Goal: Transaction & Acquisition: Purchase product/service

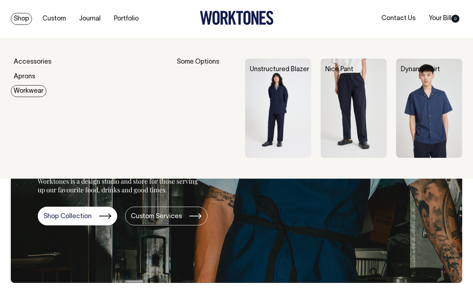
click at [31, 85] on link "Workwear" at bounding box center [29, 91] width 36 height 12
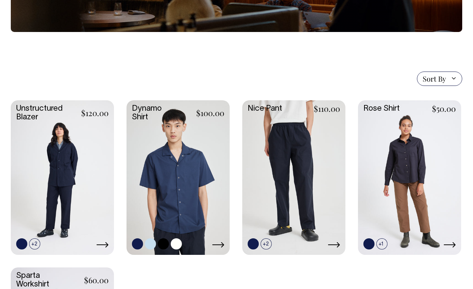
click at [188, 177] on link at bounding box center [178, 177] width 103 height 154
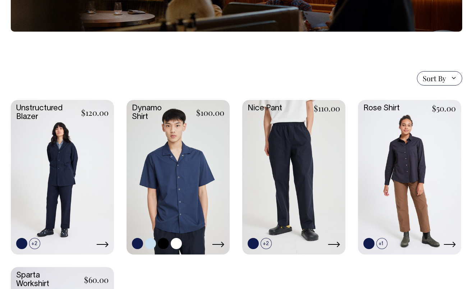
scroll to position [136, 0]
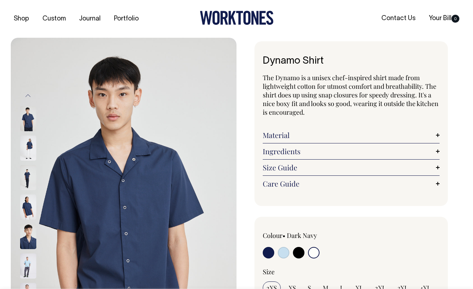
click at [301, 252] on input "radio" at bounding box center [299, 253] width 12 height 12
radio input "true"
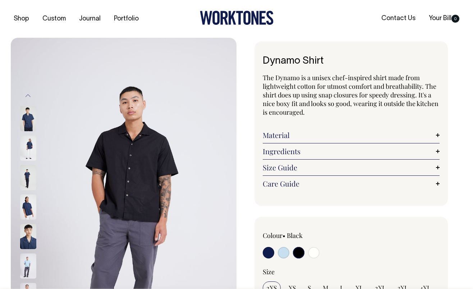
radio input "true"
select select "Black"
